Goal: Information Seeking & Learning: Learn about a topic

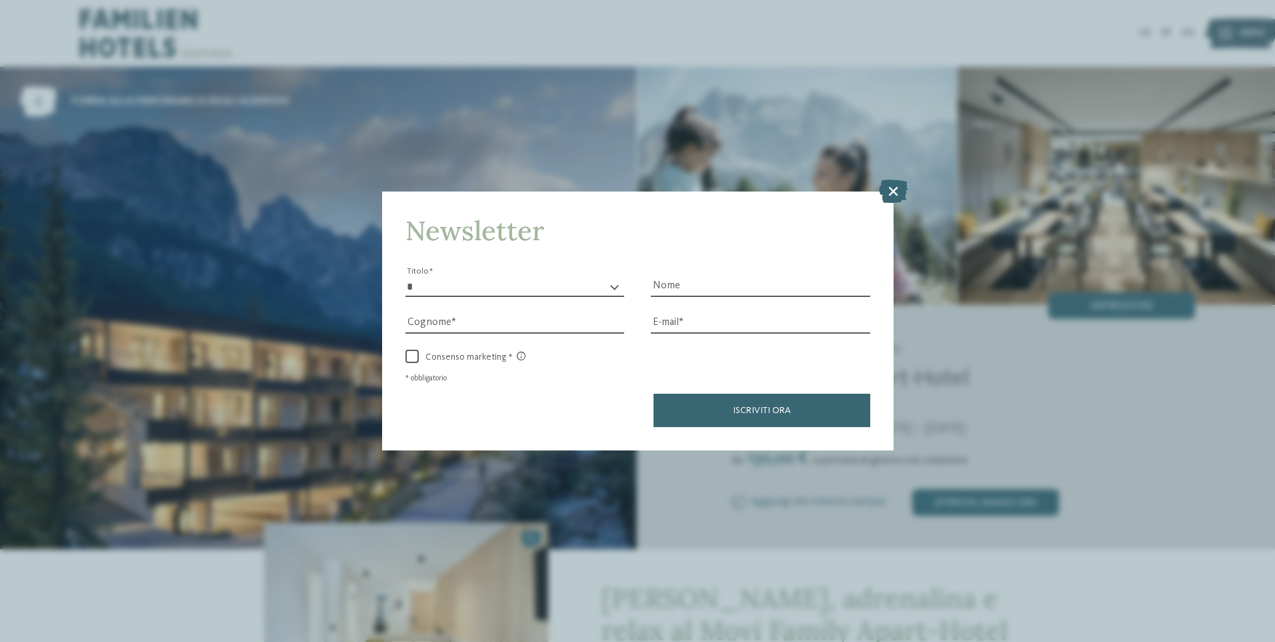
click at [893, 190] on icon at bounding box center [893, 190] width 29 height 23
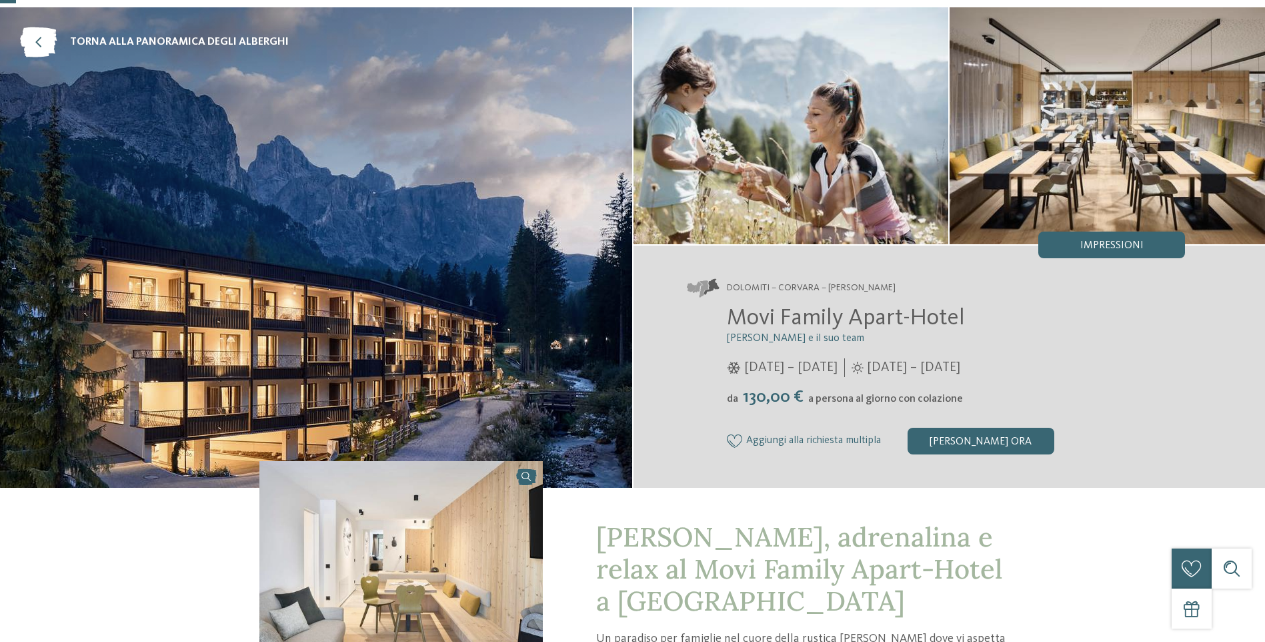
scroll to position [133, 0]
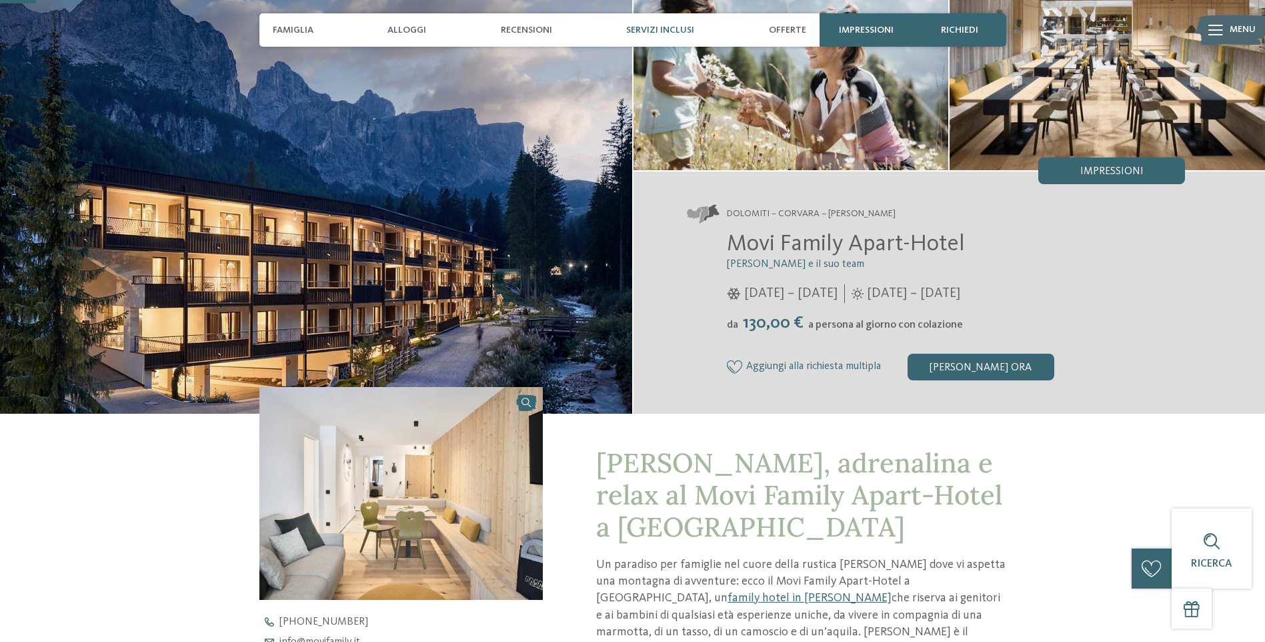
click at [656, 31] on span "Servizi inclusi" at bounding box center [660, 30] width 68 height 11
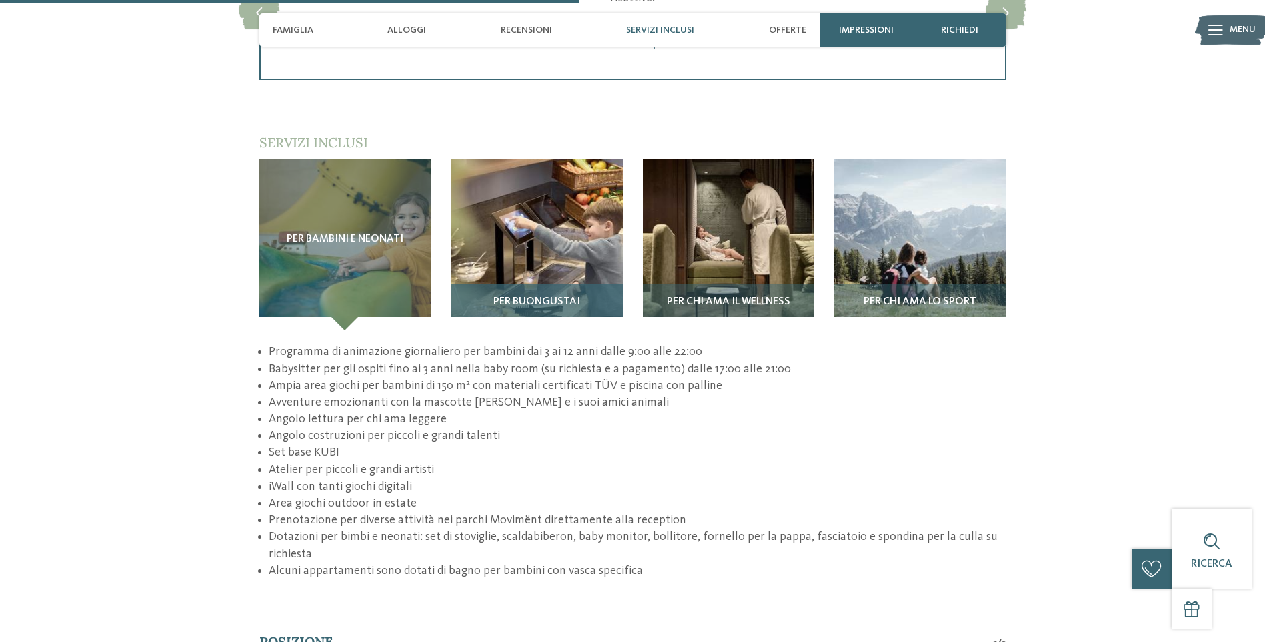
scroll to position [2145, 0]
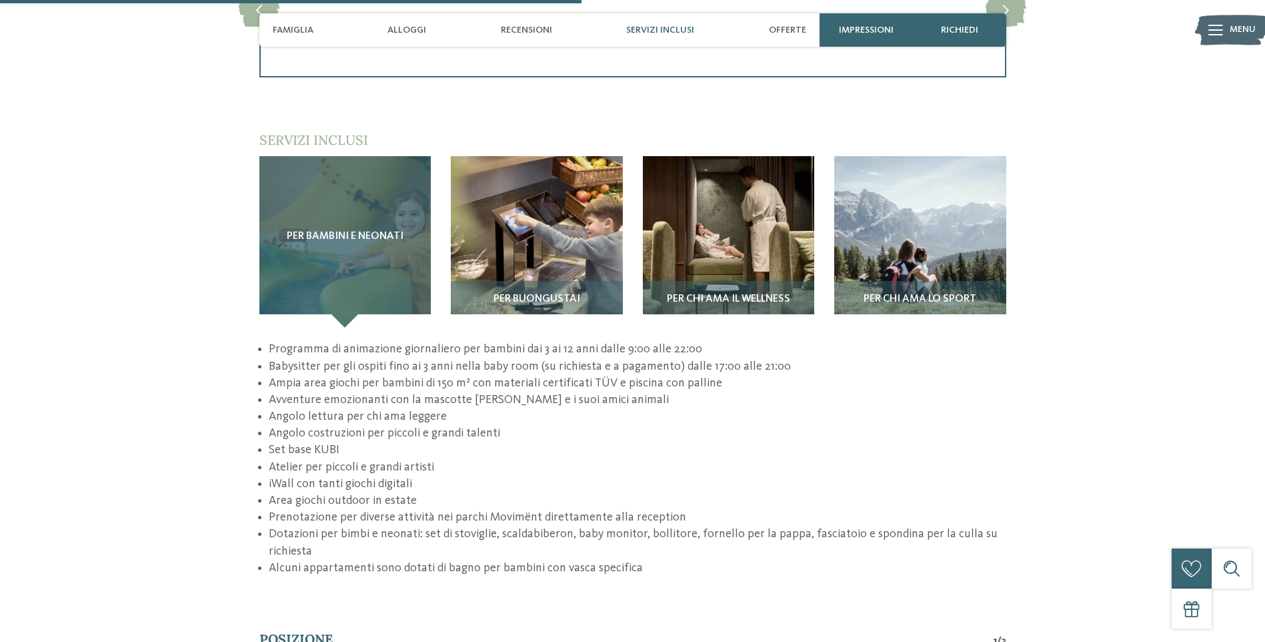
click at [375, 203] on div "Per bambini e neonati" at bounding box center [345, 242] width 172 height 172
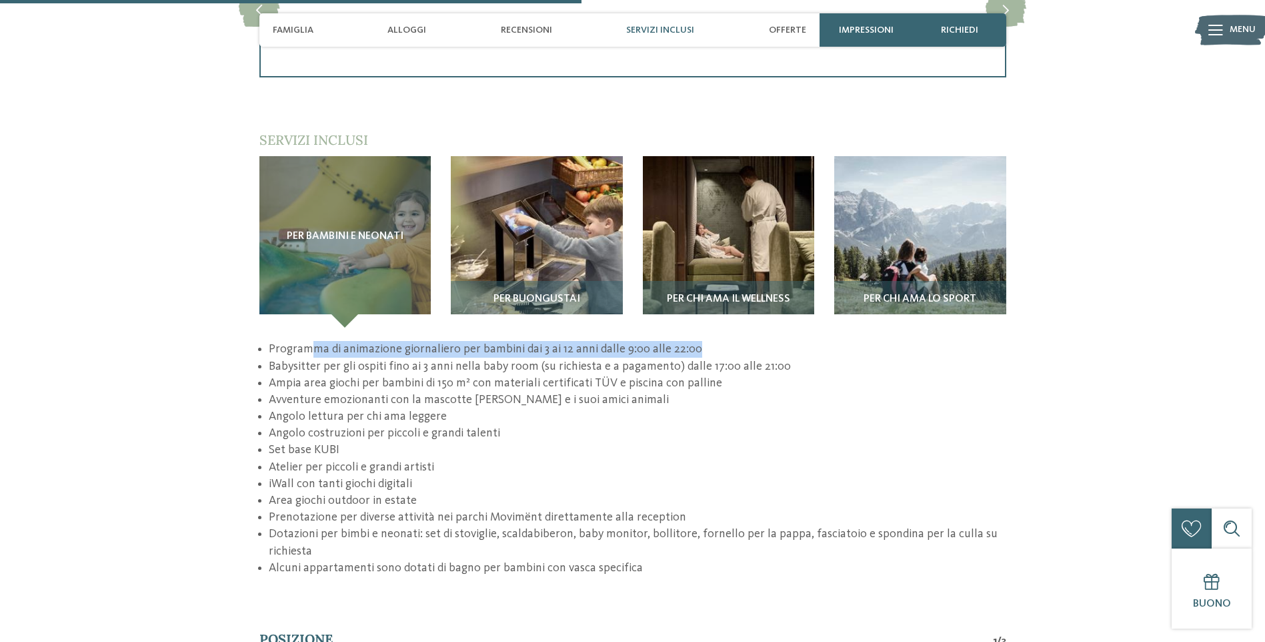
drag, startPoint x: 315, startPoint y: 292, endPoint x: 707, endPoint y: 292, distance: 392.2
click at [707, 341] on li "Programma di animazione giornaliero per bambini dai 3 ai 12 anni dalle 9:00 all…" at bounding box center [637, 349] width 737 height 17
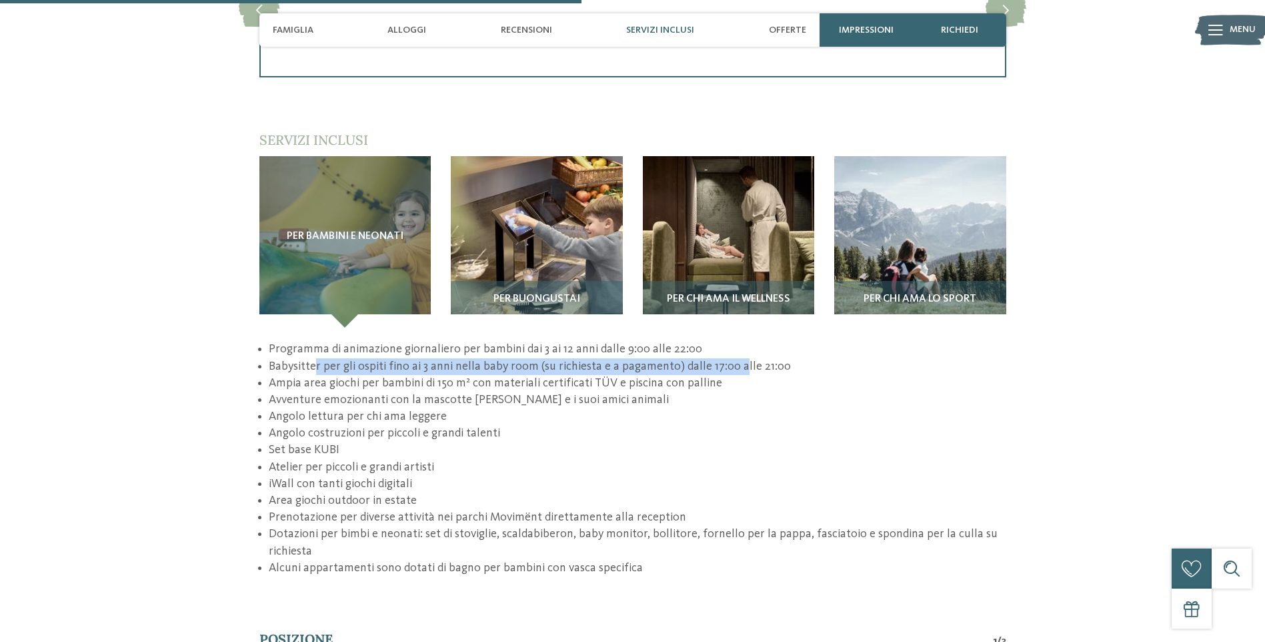
drag, startPoint x: 324, startPoint y: 310, endPoint x: 733, endPoint y: 305, distance: 409.6
click at [733, 358] on li "Babysitter per gli ospiti fino ai 3 anni nella baby room (su richiesta e a paga…" at bounding box center [637, 366] width 737 height 17
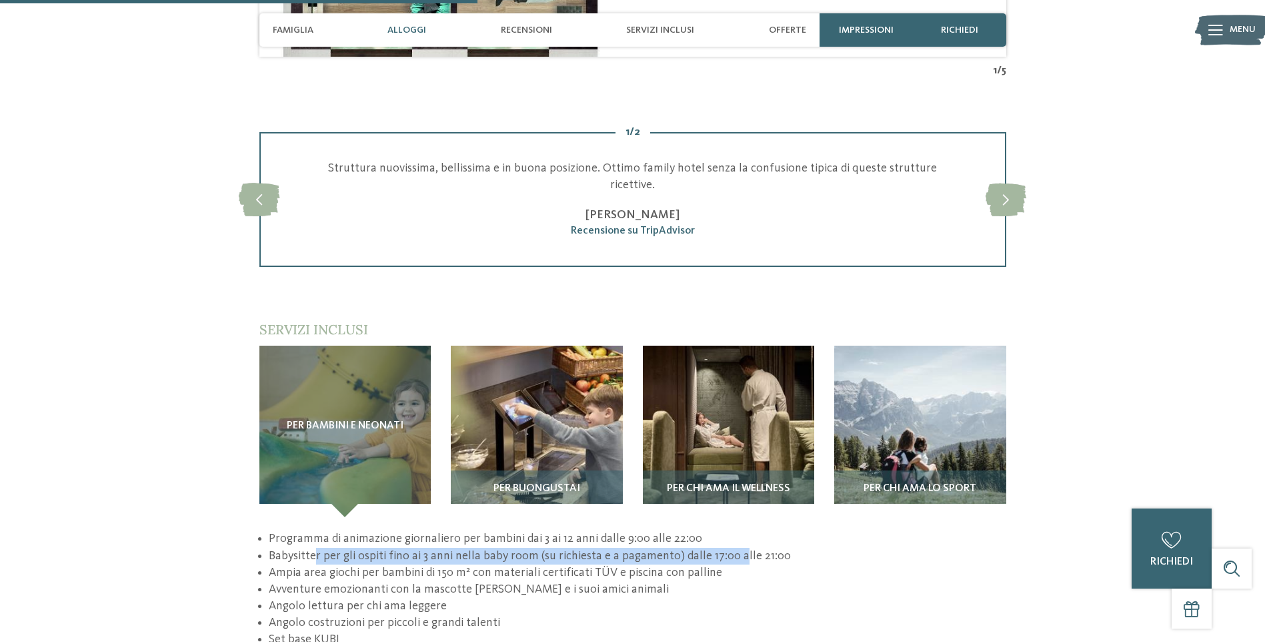
scroll to position [1745, 0]
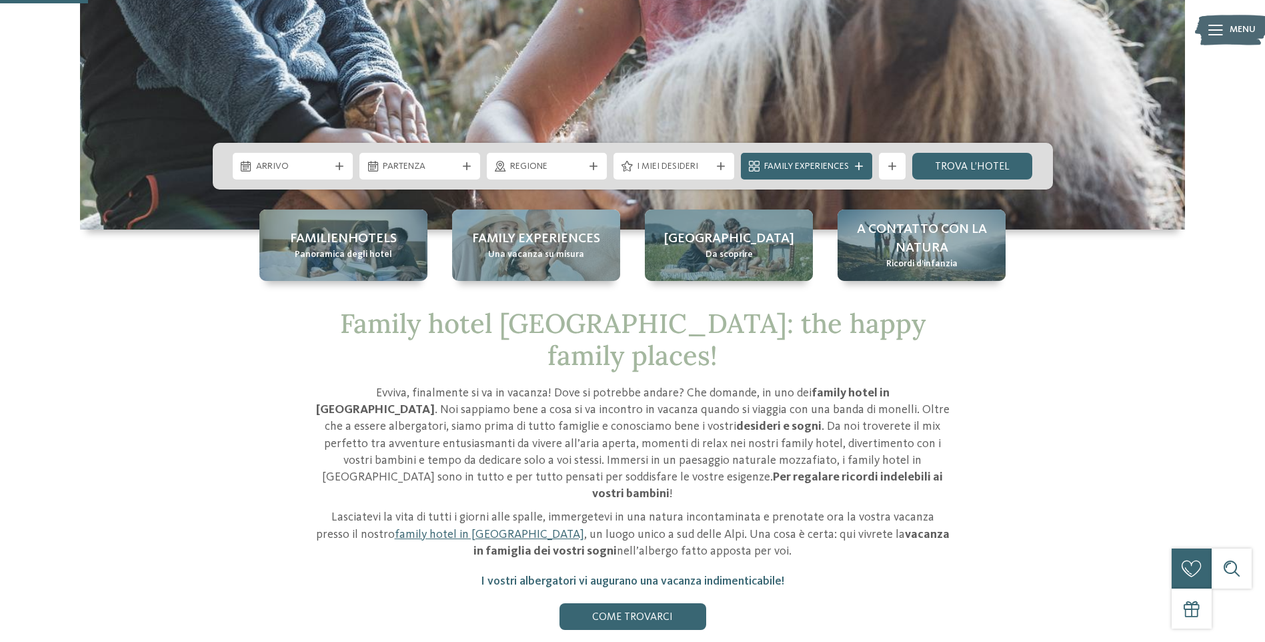
scroll to position [467, 0]
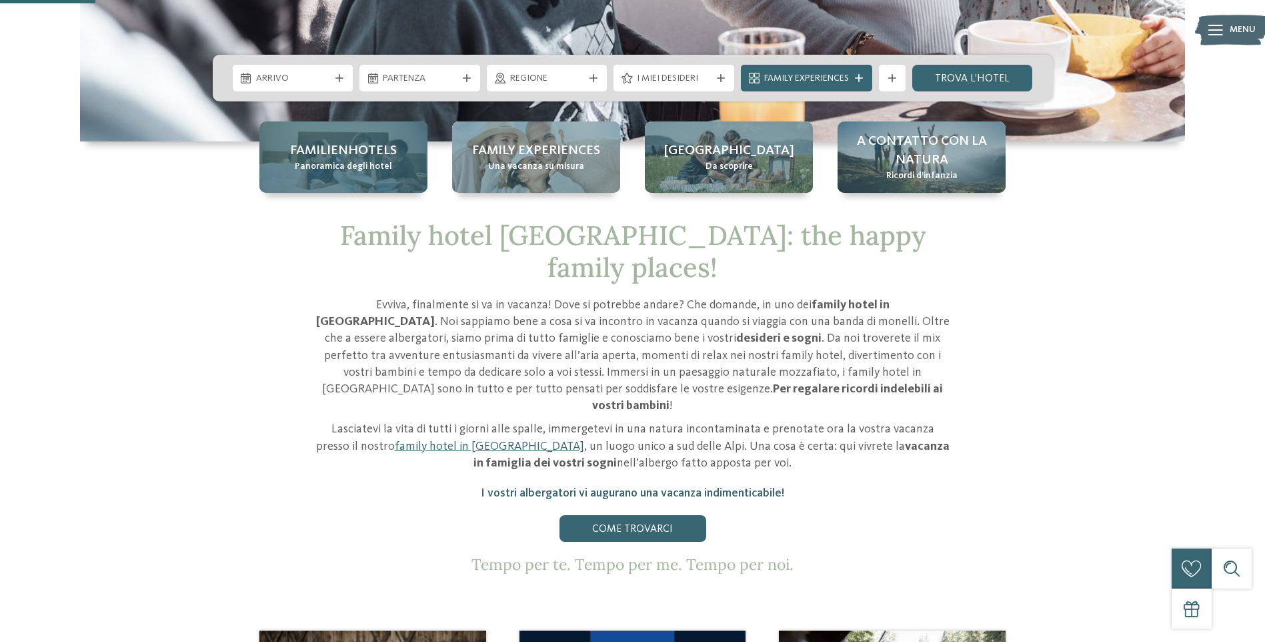
click at [336, 164] on span "Panoramica degli hotel" at bounding box center [343, 166] width 97 height 13
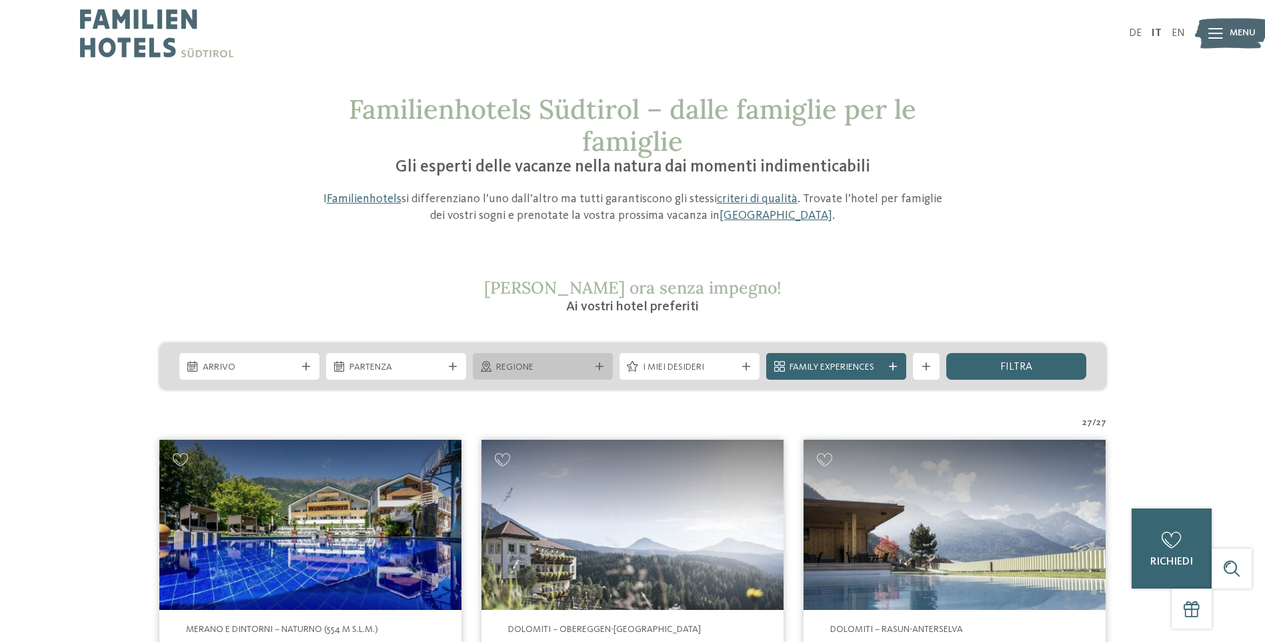
click at [546, 365] on span "Regione" at bounding box center [542, 367] width 93 height 13
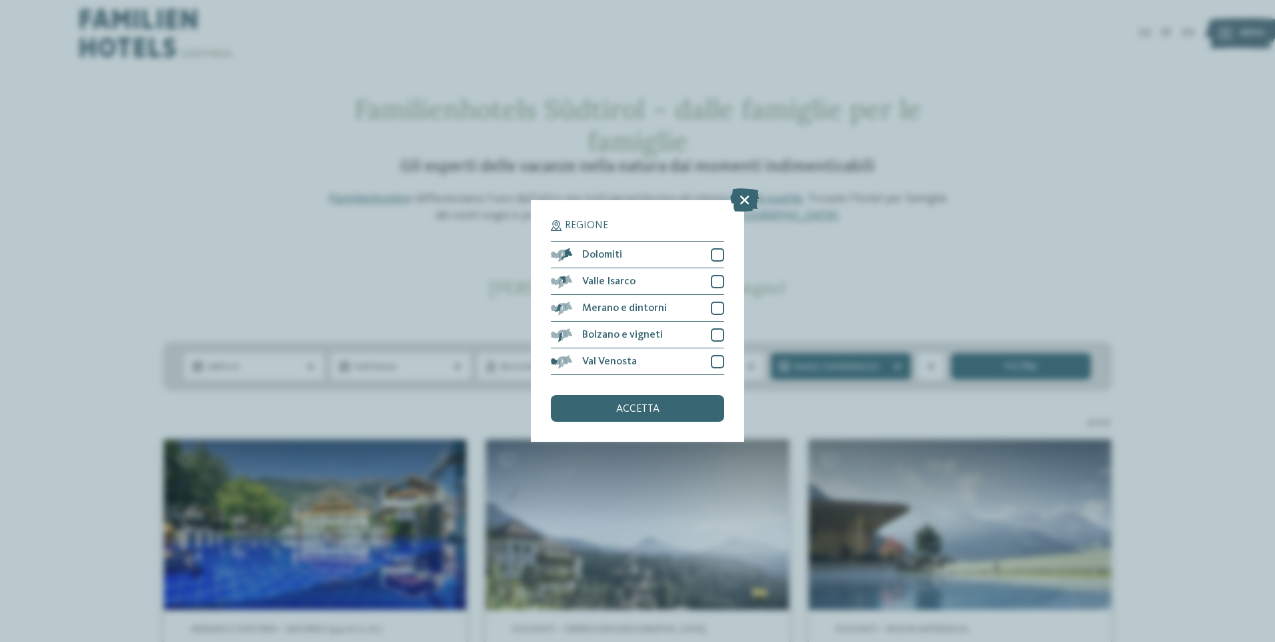
click at [209, 279] on div "Regione Dolomiti" at bounding box center [637, 321] width 1275 height 642
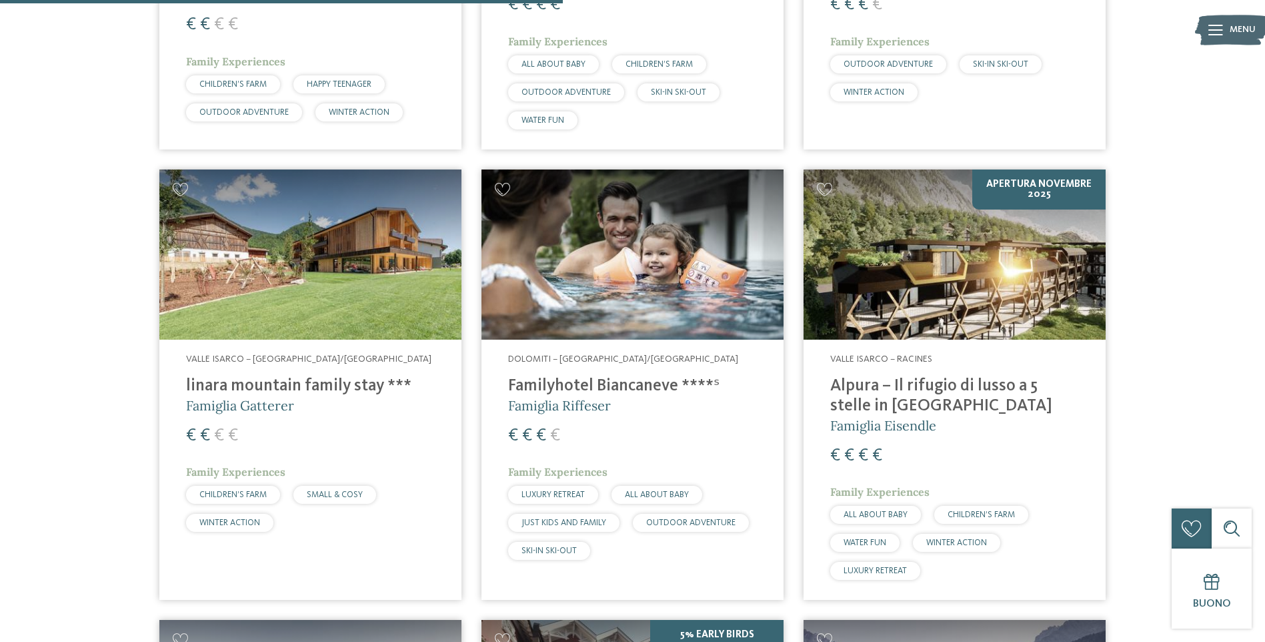
scroll to position [2001, 0]
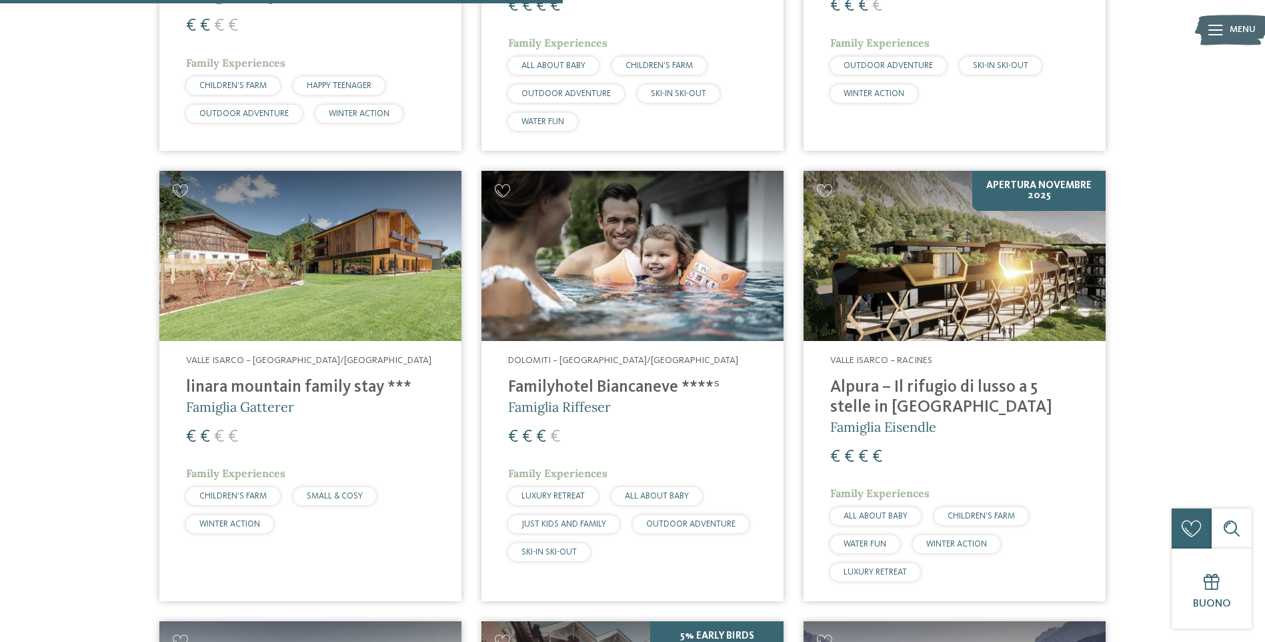
click at [576, 378] on h4 "Familyhotel Biancaneve ****ˢ" at bounding box center [632, 388] width 249 height 20
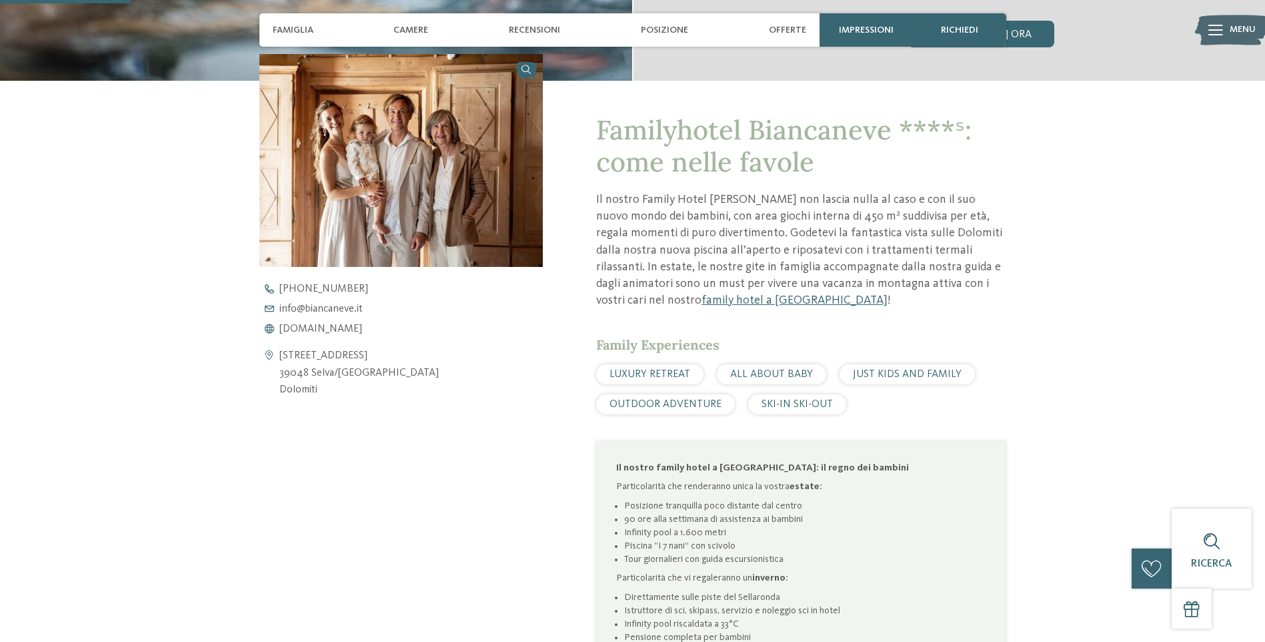
scroll to position [467, 0]
click at [732, 370] on span "ALL ABOUT BABY" at bounding box center [771, 373] width 83 height 11
click at [764, 372] on span "ALL ABOUT BABY" at bounding box center [771, 373] width 83 height 11
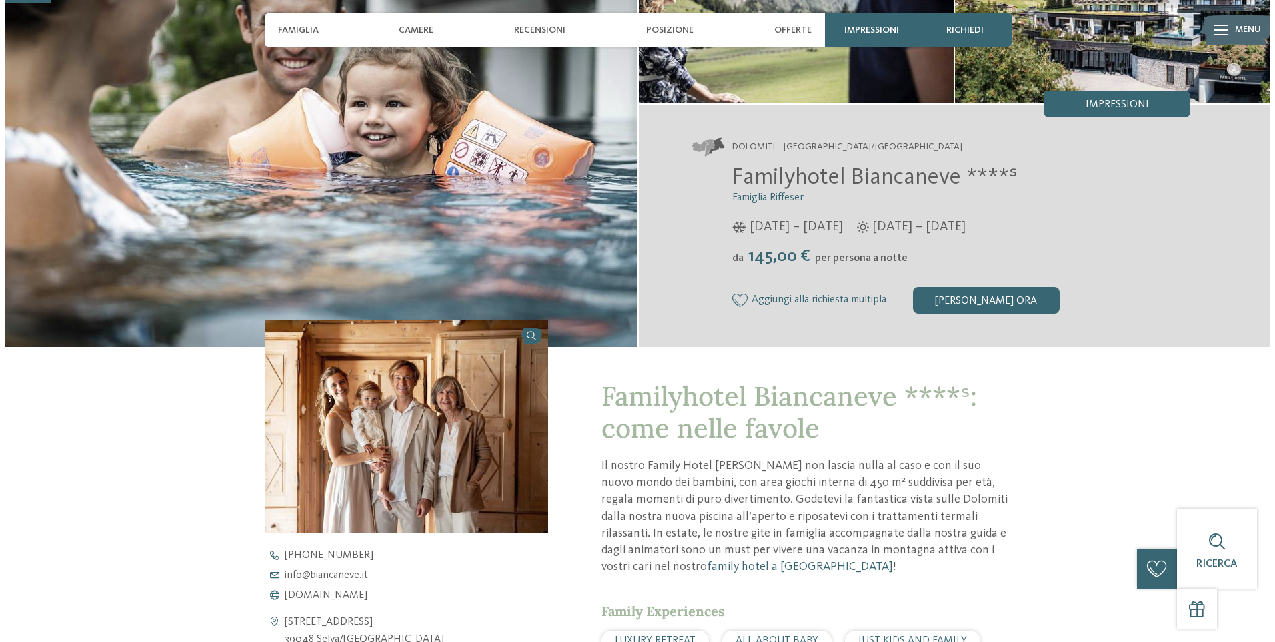
scroll to position [0, 0]
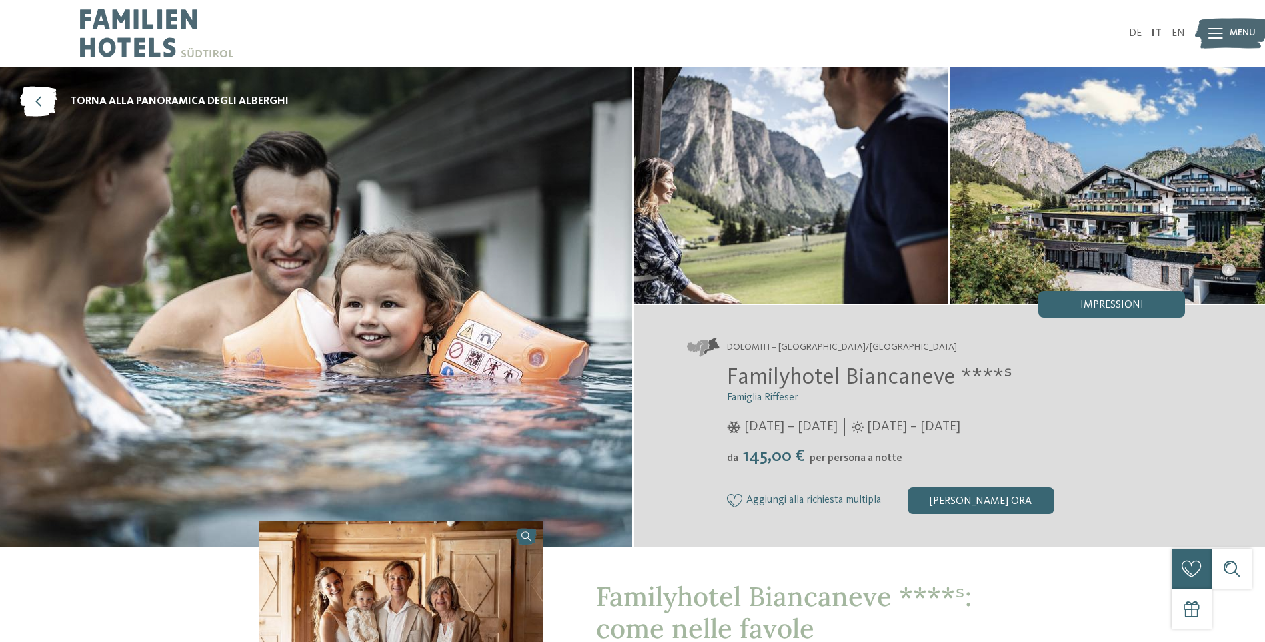
click at [1214, 33] on icon at bounding box center [1216, 33] width 15 height 11
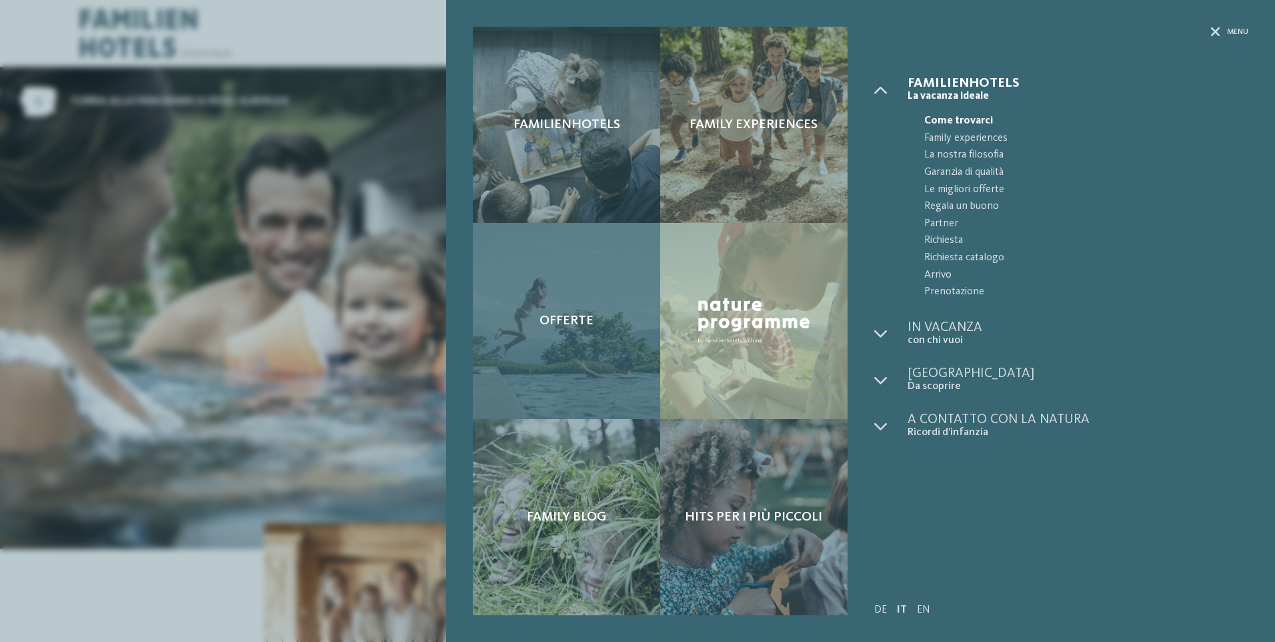
click at [556, 318] on span "Offerte" at bounding box center [567, 321] width 54 height 16
click at [574, 316] on span "Offerte" at bounding box center [567, 321] width 54 height 16
